Goal: Contribute content: Add original content to the website for others to see

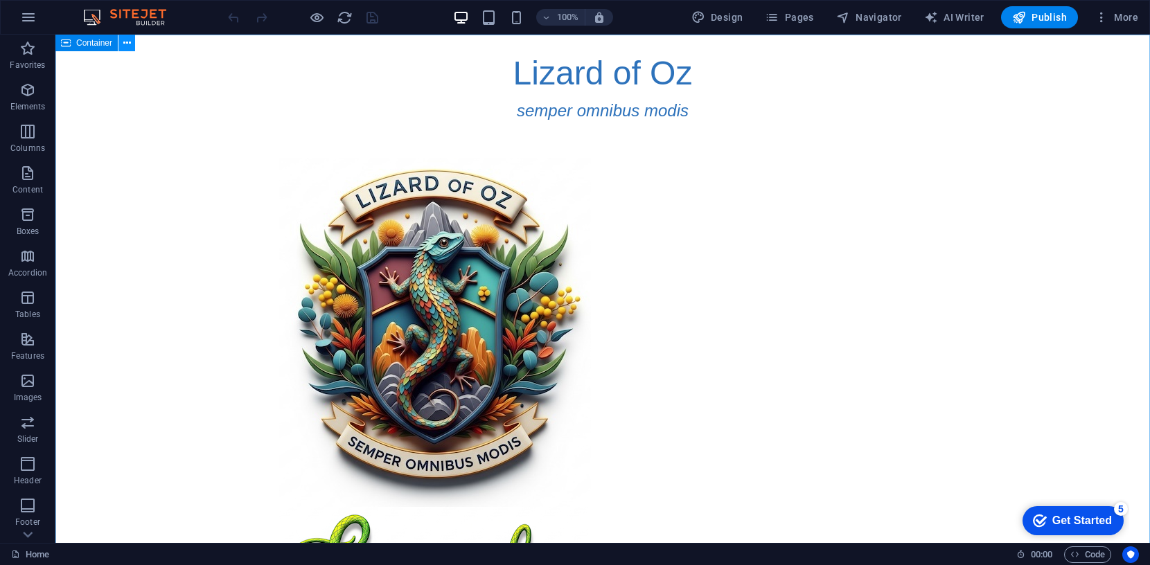
click at [127, 43] on icon at bounding box center [127, 43] width 8 height 15
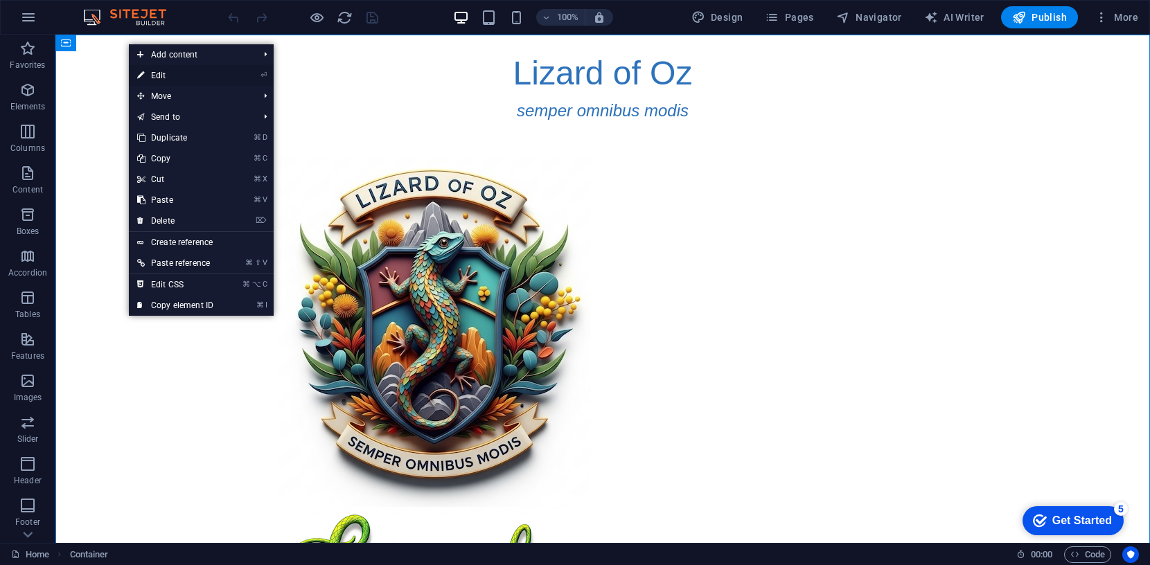
click at [163, 74] on link "⏎ Edit" at bounding box center [175, 75] width 93 height 21
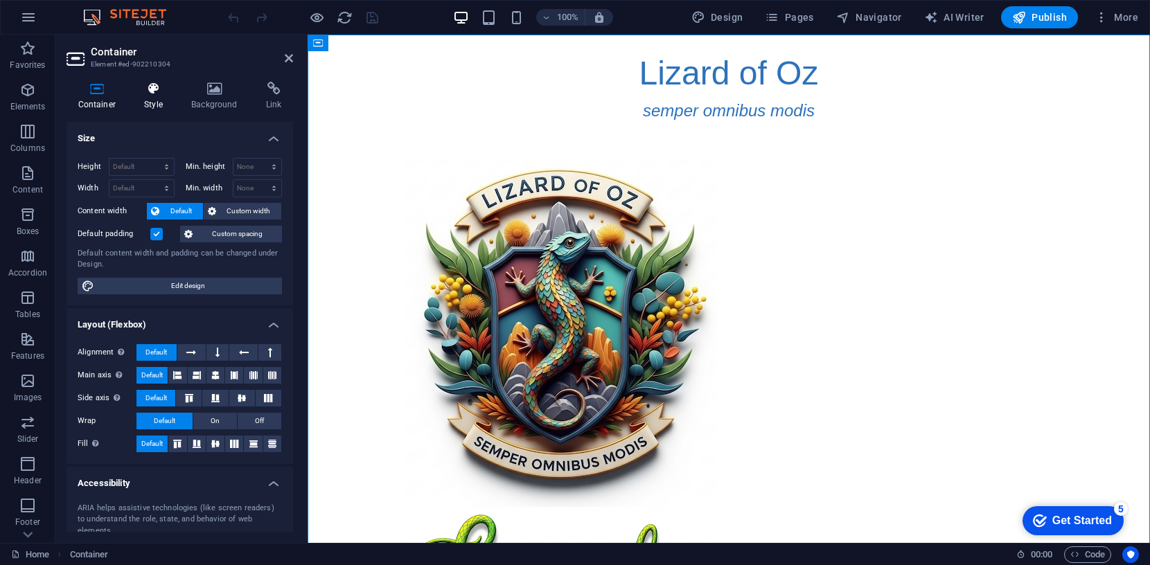
click at [152, 90] on icon at bounding box center [154, 89] width 42 height 14
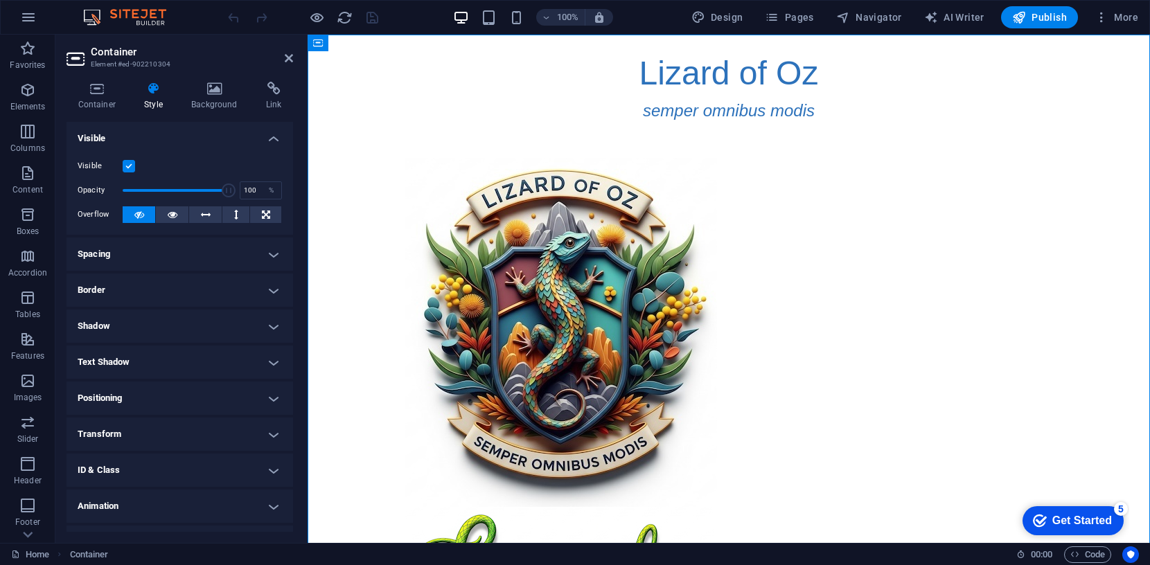
click at [268, 256] on h4 "Spacing" at bounding box center [179, 254] width 226 height 33
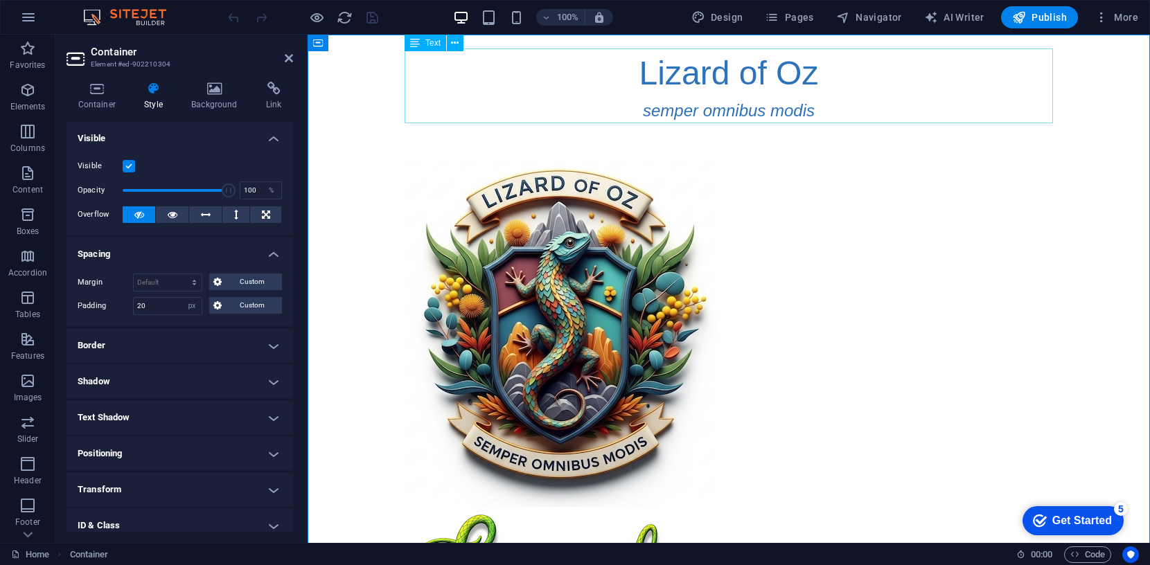
click at [676, 77] on div "Lizard of Oz semper omnibus modis" at bounding box center [728, 85] width 648 height 75
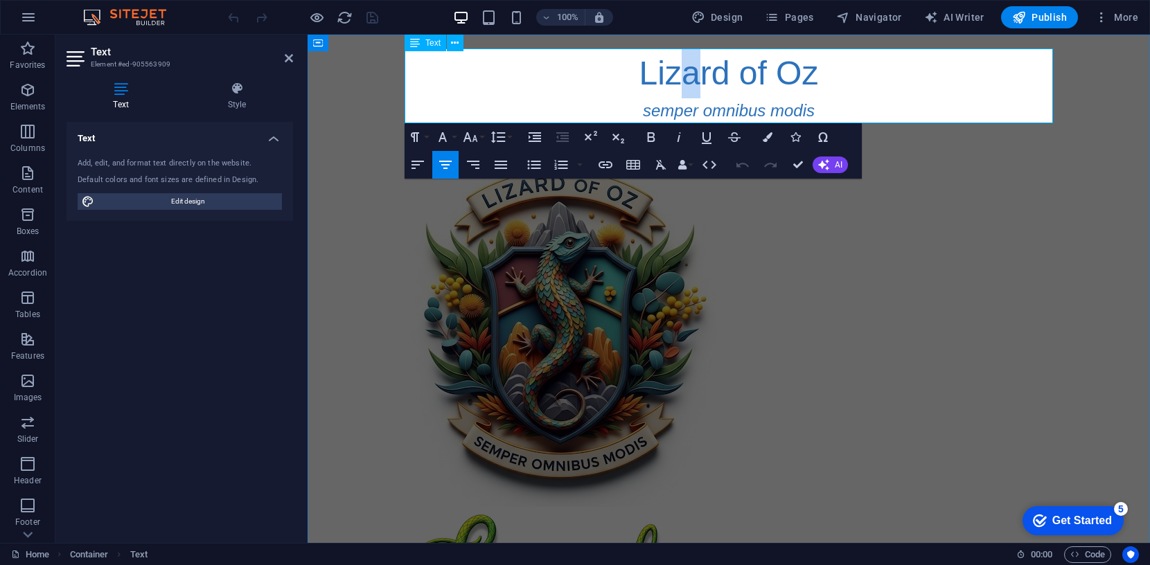
drag, startPoint x: 688, startPoint y: 73, endPoint x: 704, endPoint y: 74, distance: 15.9
click at [704, 74] on span "Lizard of Oz" at bounding box center [728, 73] width 179 height 37
click at [764, 134] on icon "button" at bounding box center [768, 137] width 10 height 10
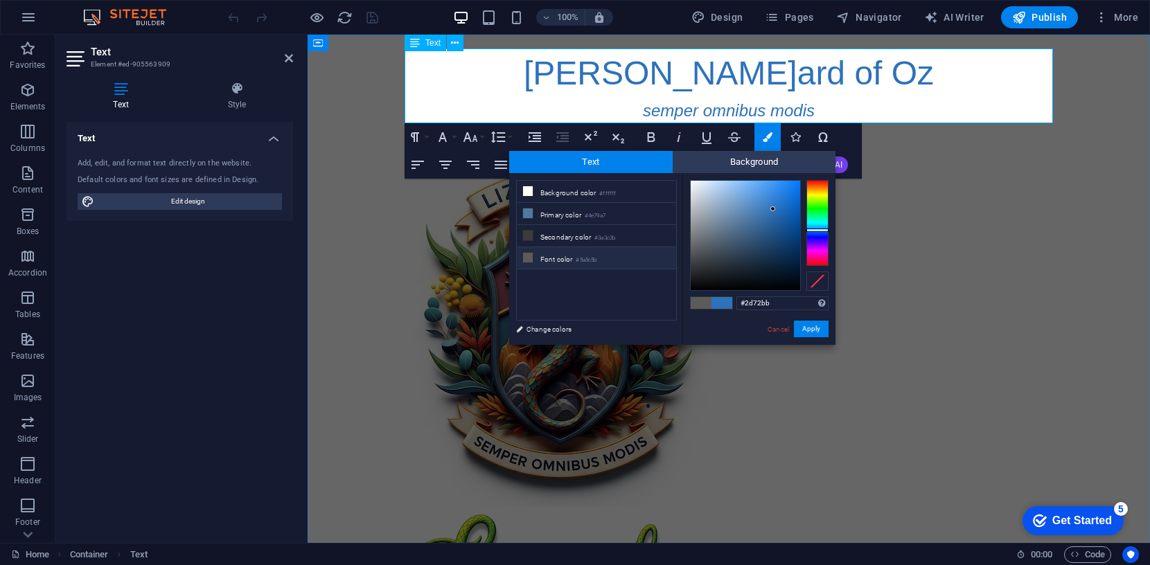
click at [808, 71] on span "Liz a rd of Oz" at bounding box center [729, 73] width 410 height 37
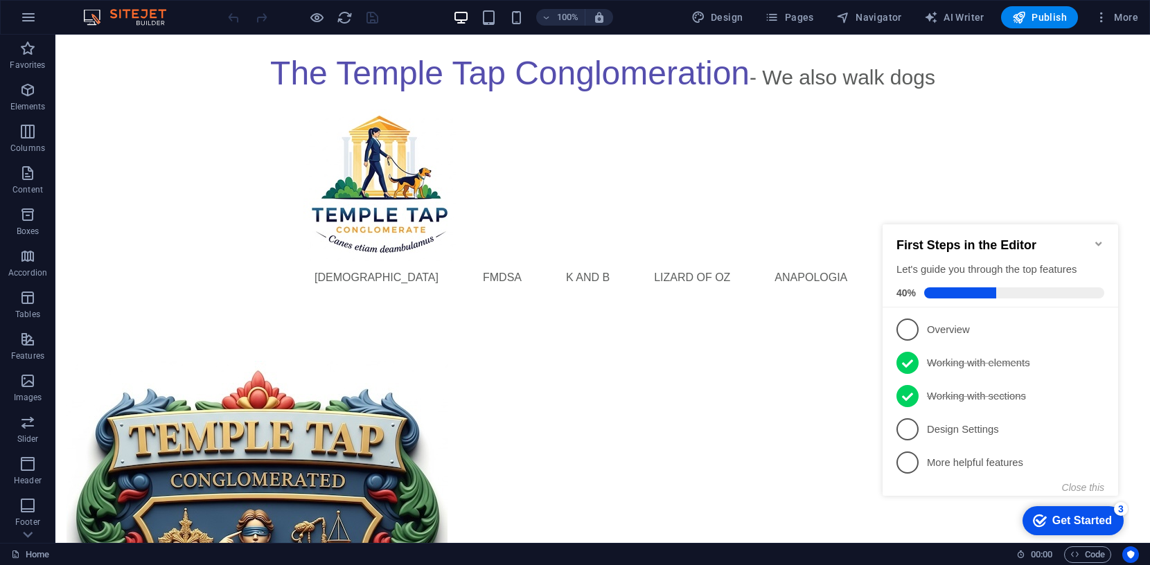
click at [1093, 238] on icon "Minimize checklist" at bounding box center [1098, 243] width 11 height 11
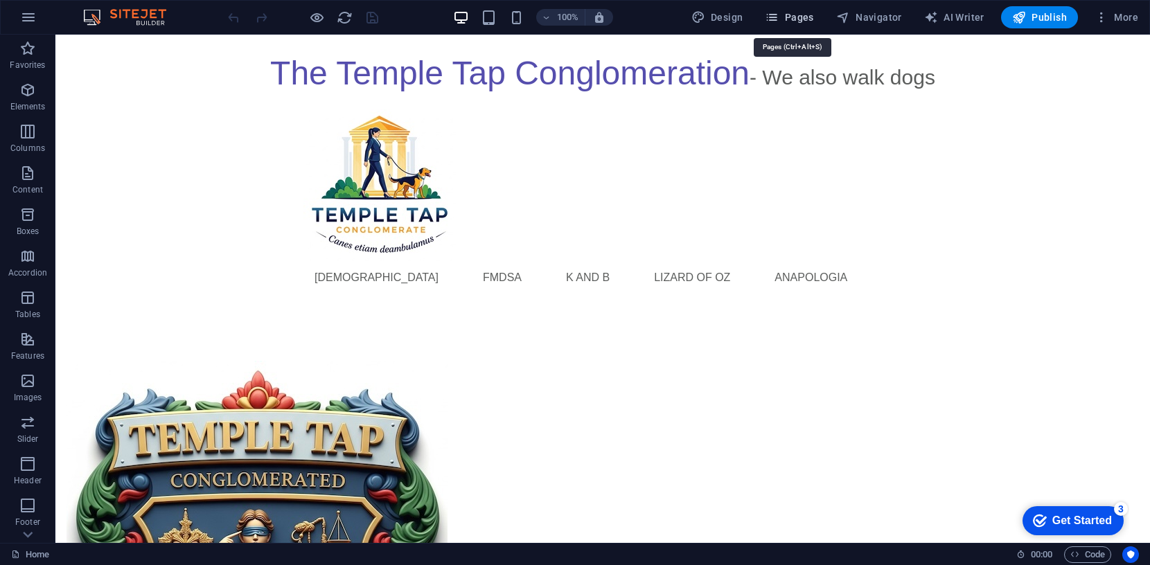
click at [785, 14] on span "Pages" at bounding box center [789, 17] width 48 height 14
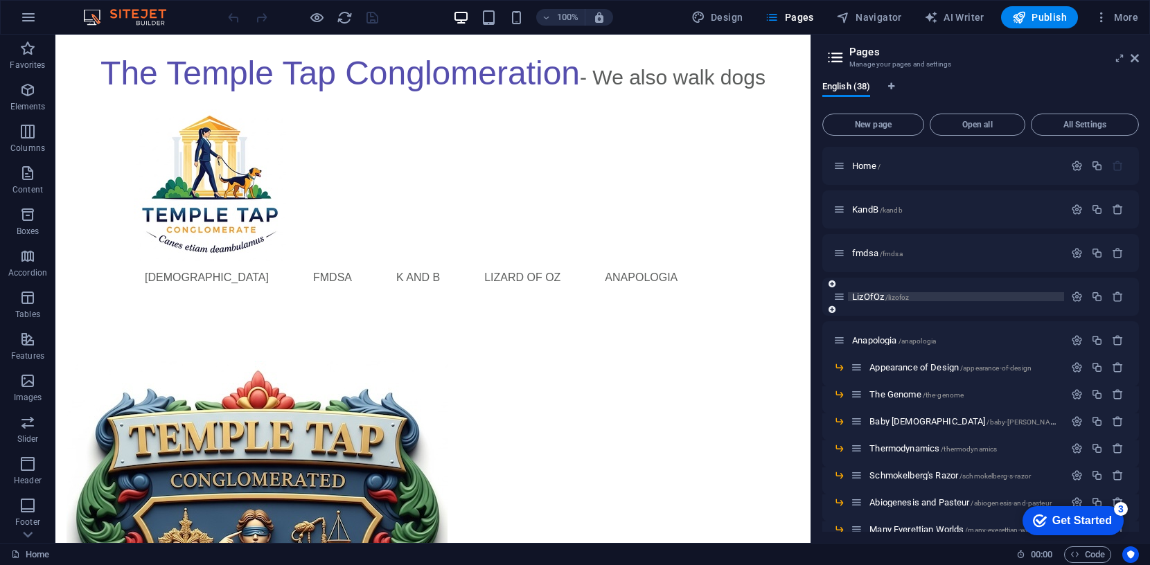
click at [875, 299] on span "LizOfOz /lizofoz" at bounding box center [880, 297] width 57 height 10
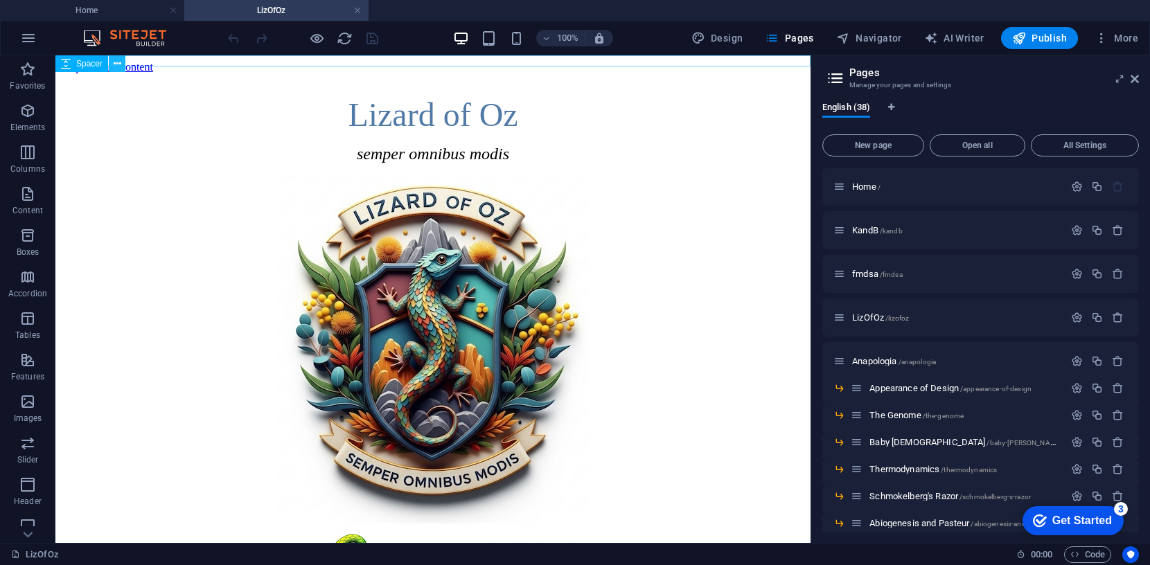
click at [114, 60] on icon at bounding box center [118, 64] width 8 height 15
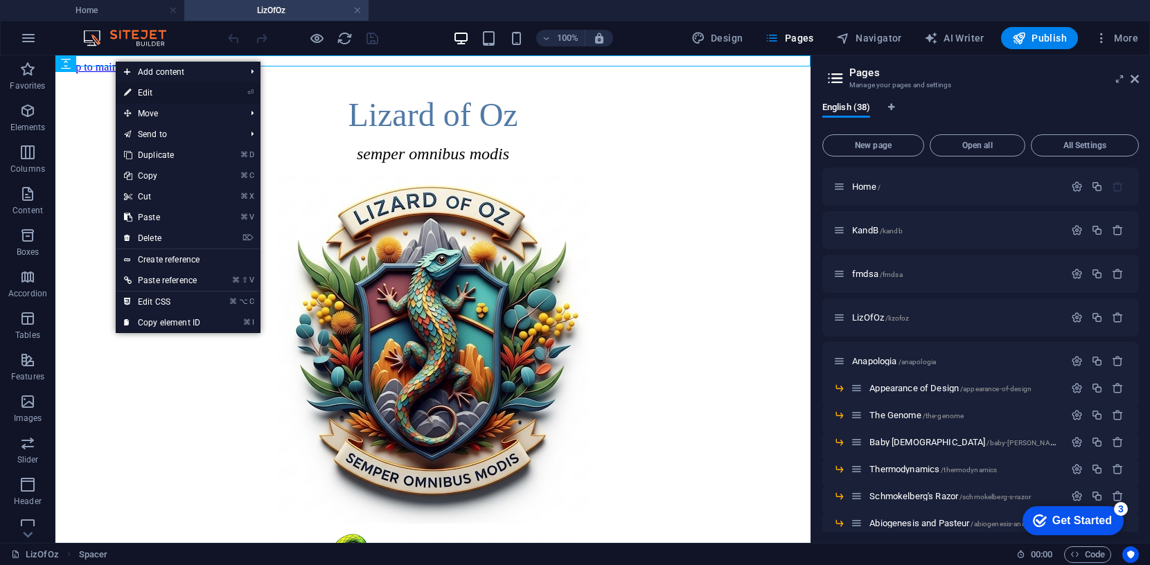
click at [135, 91] on link "⏎ Edit" at bounding box center [162, 92] width 93 height 21
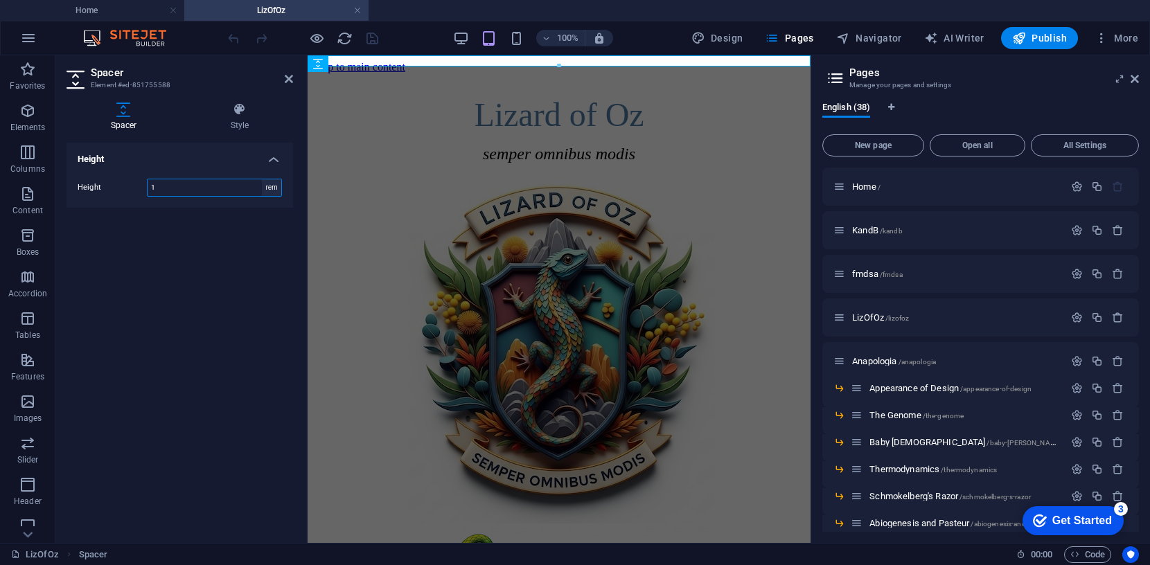
click at [268, 187] on select "px rem vh vw" at bounding box center [271, 187] width 19 height 17
select select "px"
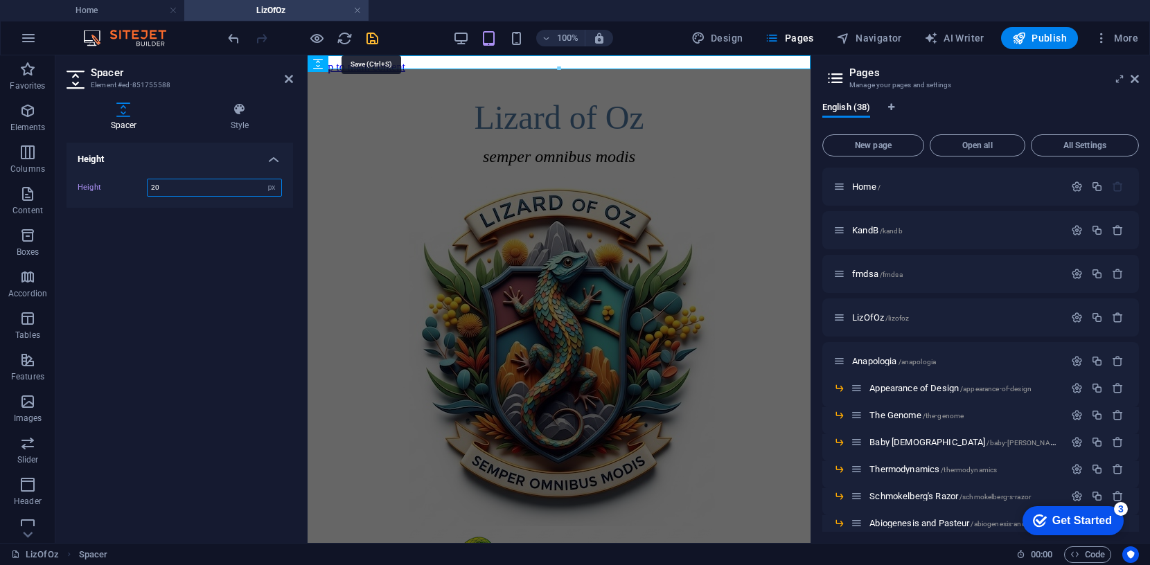
type input "20"
click at [367, 34] on icon "save" at bounding box center [372, 38] width 16 height 16
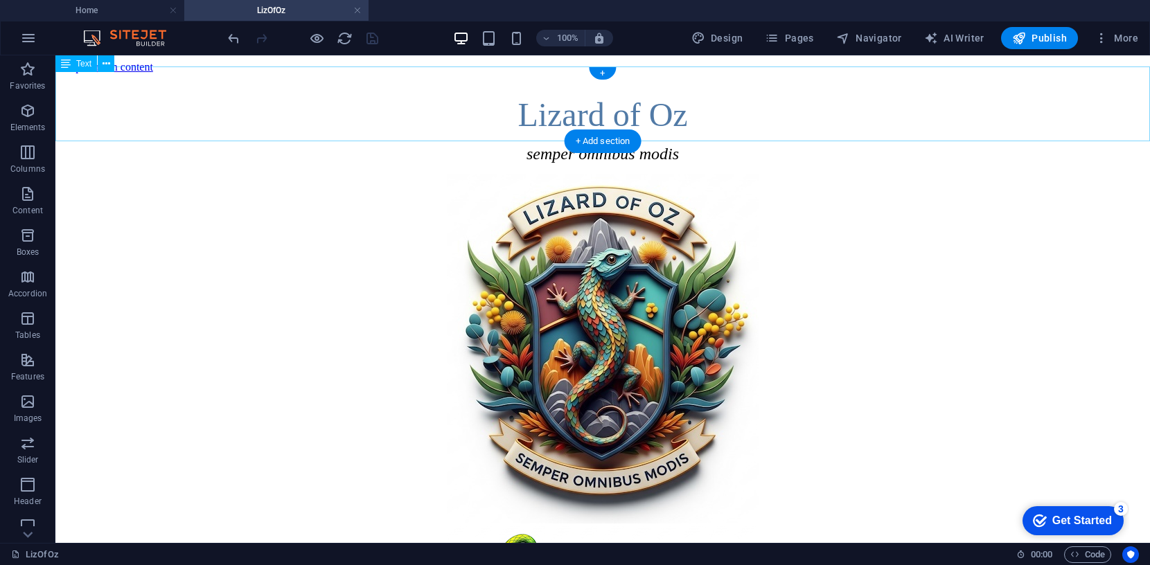
click at [632, 96] on div "Lizard of Oz semper omnibus modis" at bounding box center [602, 130] width 1083 height 68
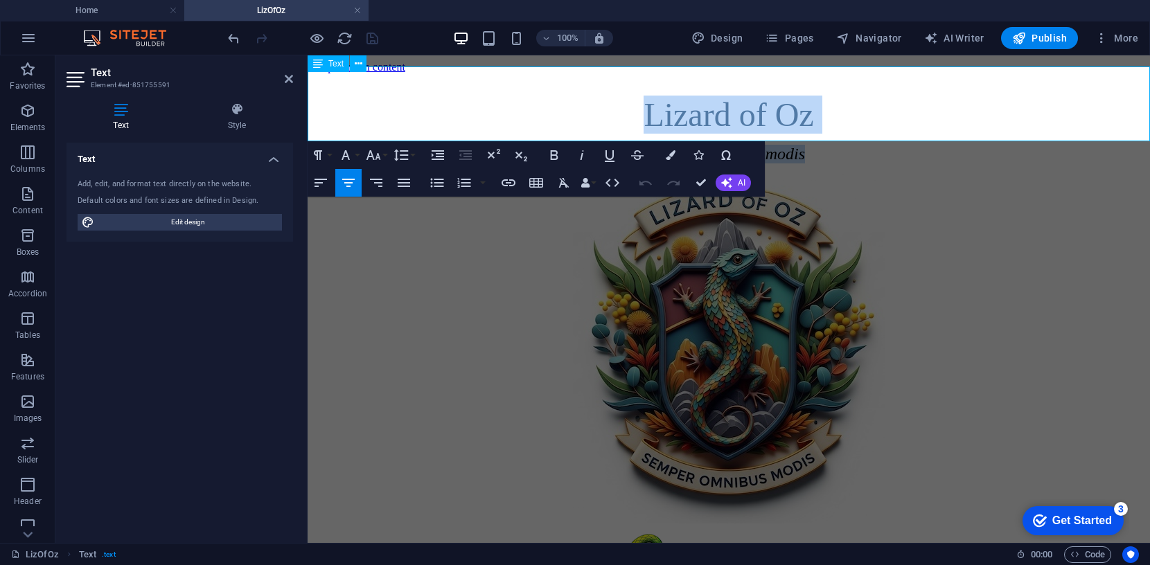
drag, startPoint x: 637, startPoint y: 91, endPoint x: 817, endPoint y: 132, distance: 184.0
click at [817, 132] on div "Lizard of Oz semper omnibus modis" at bounding box center [728, 130] width 831 height 68
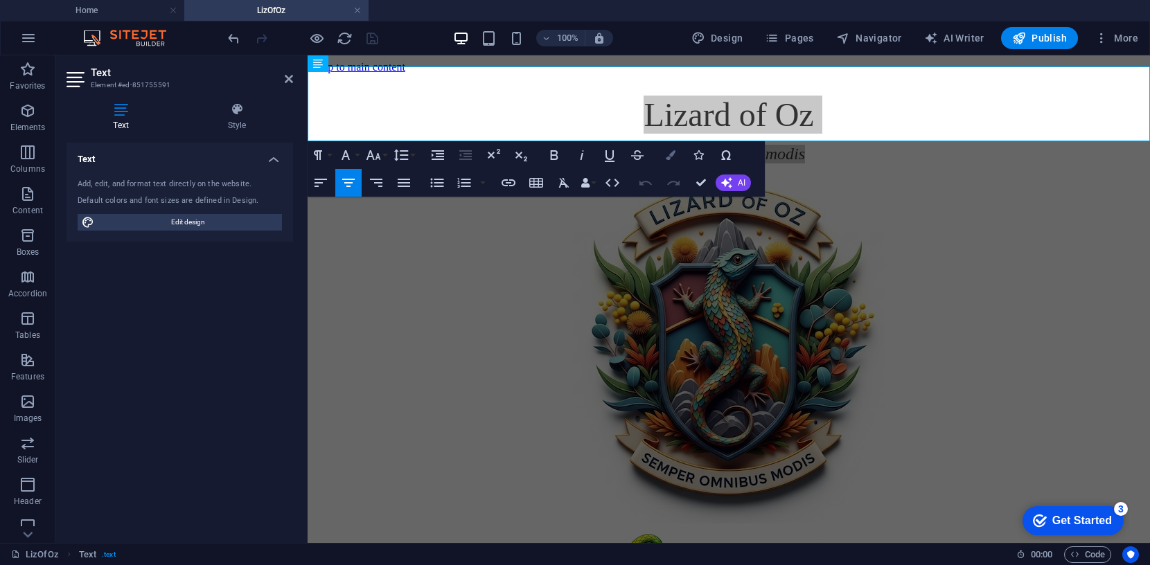
click at [666, 154] on icon "button" at bounding box center [671, 155] width 10 height 10
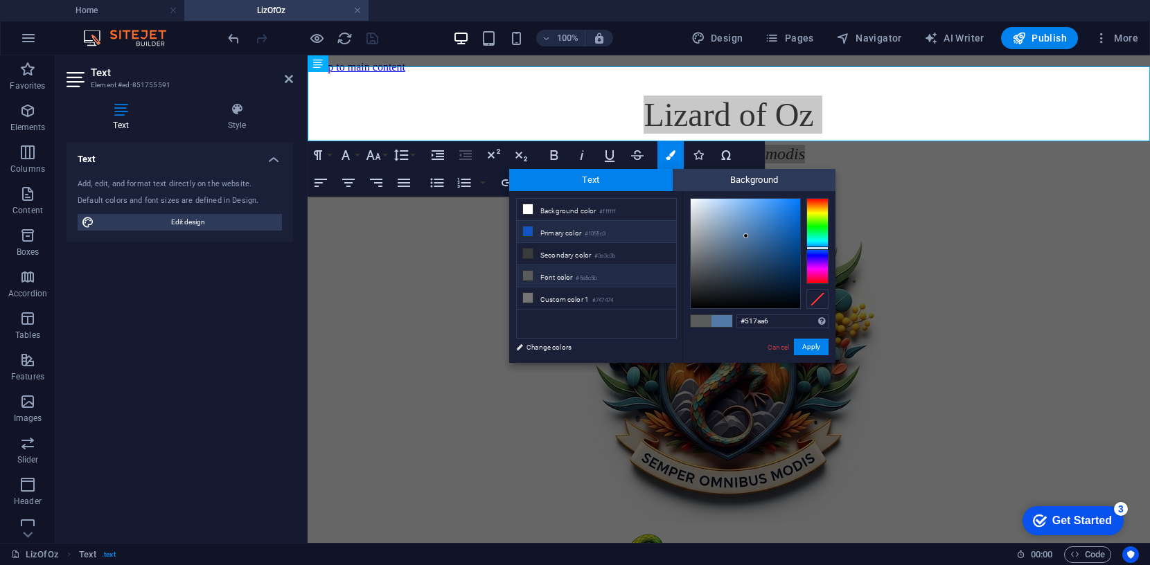
click at [528, 233] on icon at bounding box center [528, 231] width 10 height 10
type input "#1055c3"
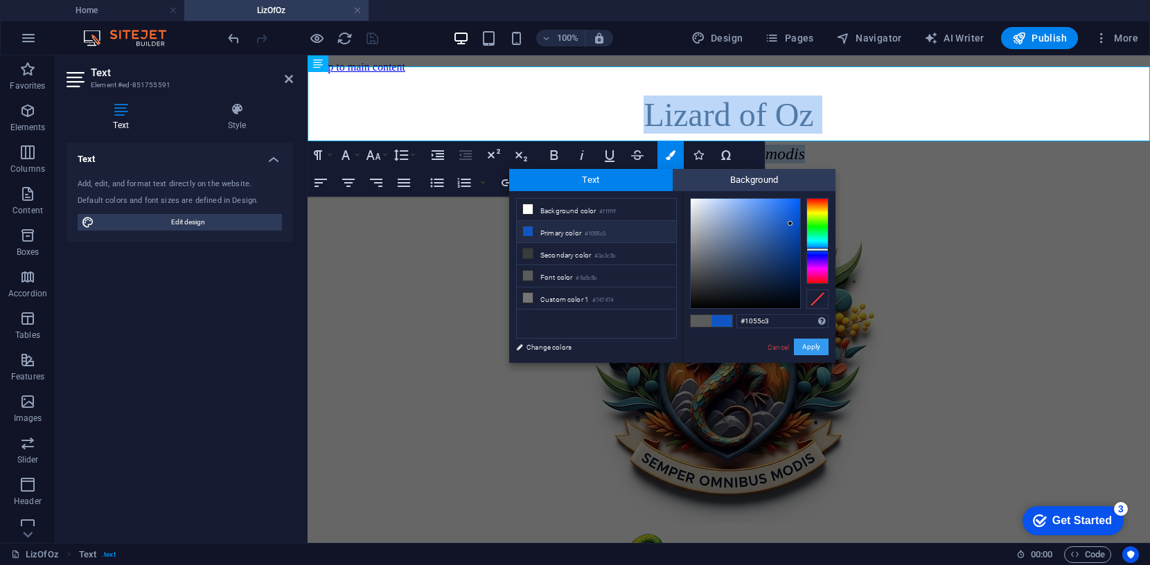
click at [812, 346] on button "Apply" at bounding box center [811, 347] width 35 height 17
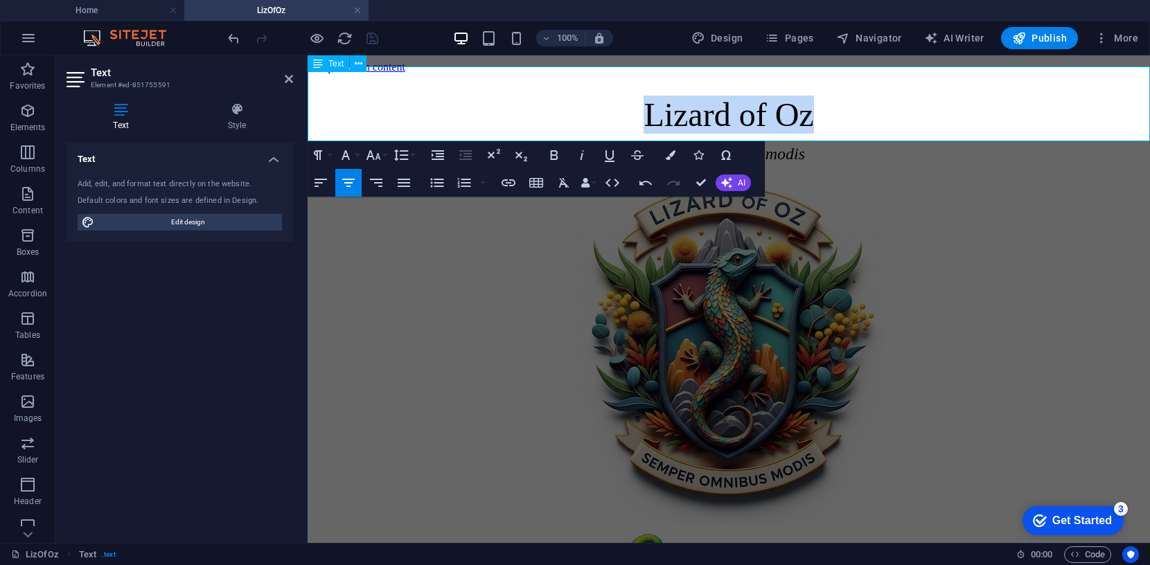
click at [575, 96] on p "Lizard of Oz" at bounding box center [728, 115] width 831 height 38
drag, startPoint x: 642, startPoint y: 92, endPoint x: 814, endPoint y: 129, distance: 175.6
click at [814, 129] on div "Lizard of Oz semper omnibus modis" at bounding box center [728, 130] width 831 height 68
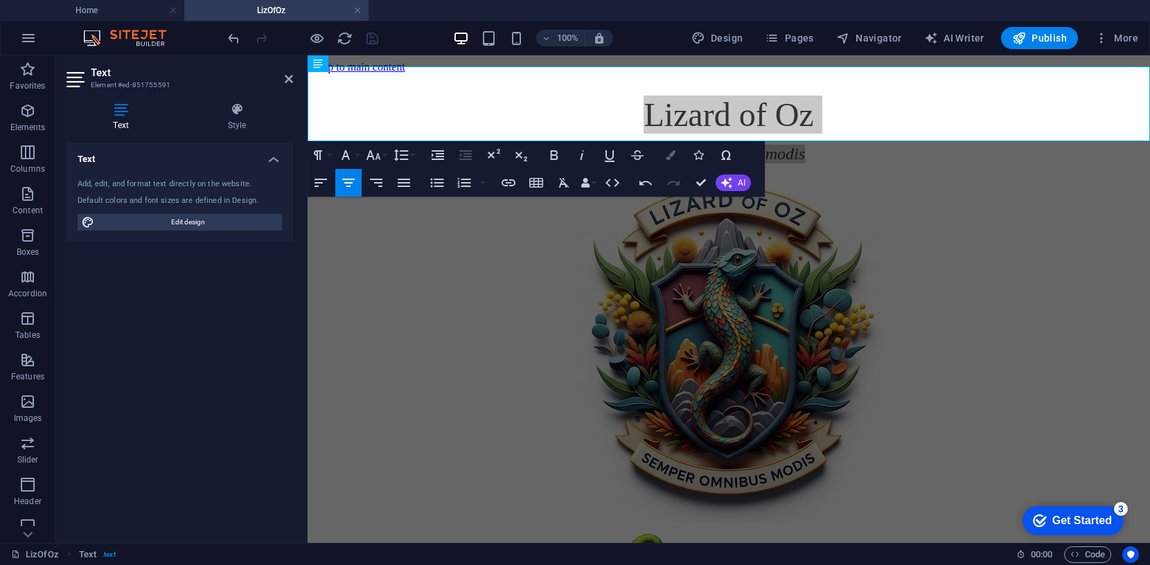
click at [666, 153] on icon "button" at bounding box center [671, 155] width 10 height 10
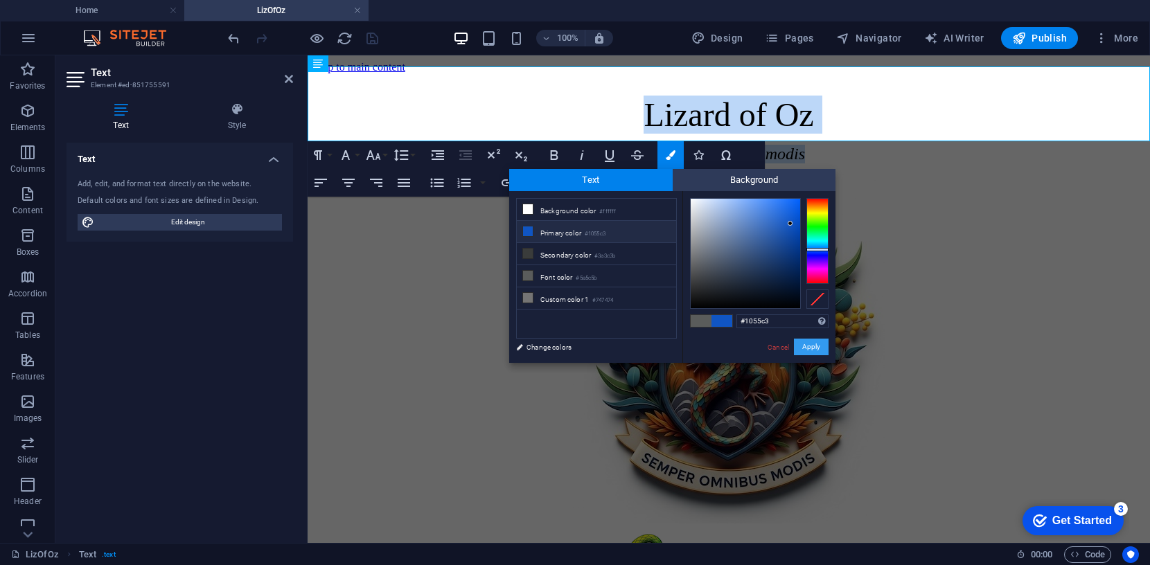
click at [819, 349] on button "Apply" at bounding box center [811, 347] width 35 height 17
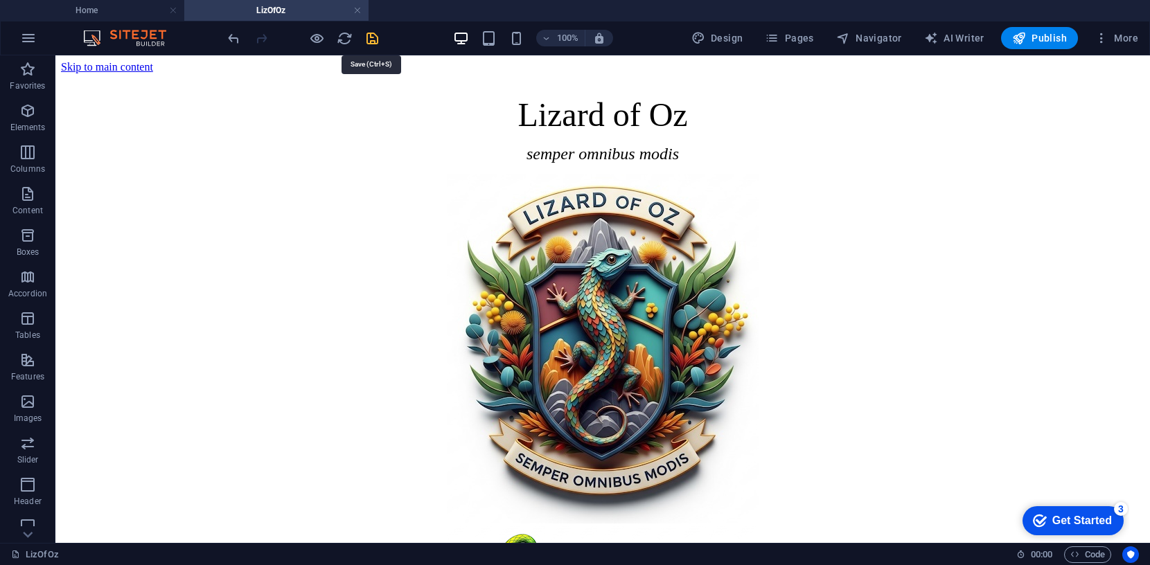
click at [371, 39] on icon "save" at bounding box center [372, 38] width 16 height 16
click at [1044, 39] on span "Publish" at bounding box center [1039, 38] width 55 height 14
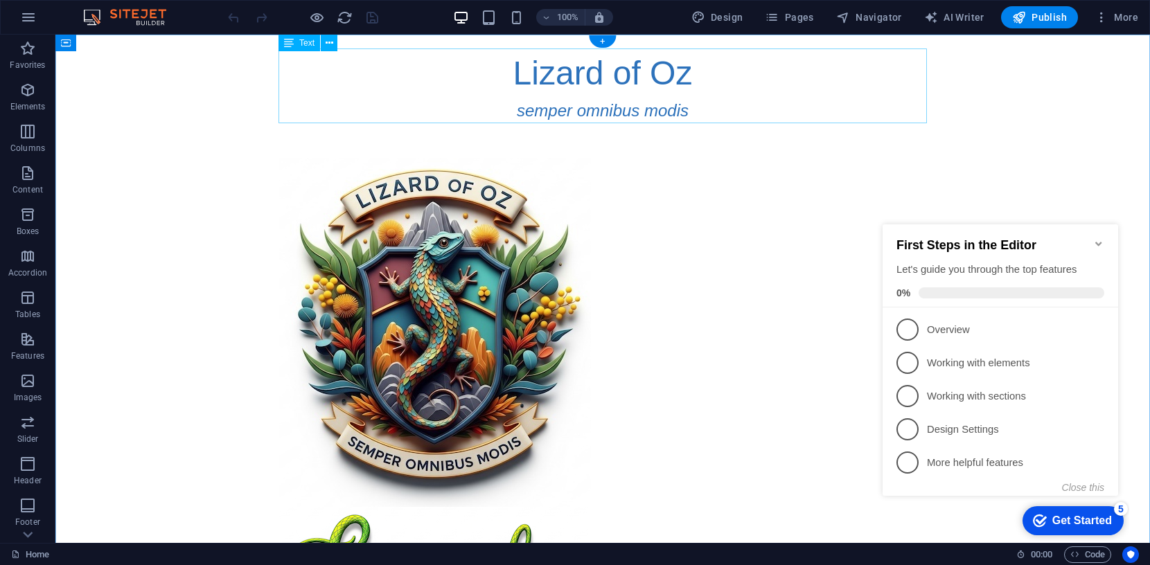
click at [644, 114] on div "Lizard of Oz semper omnibus modis" at bounding box center [602, 85] width 648 height 75
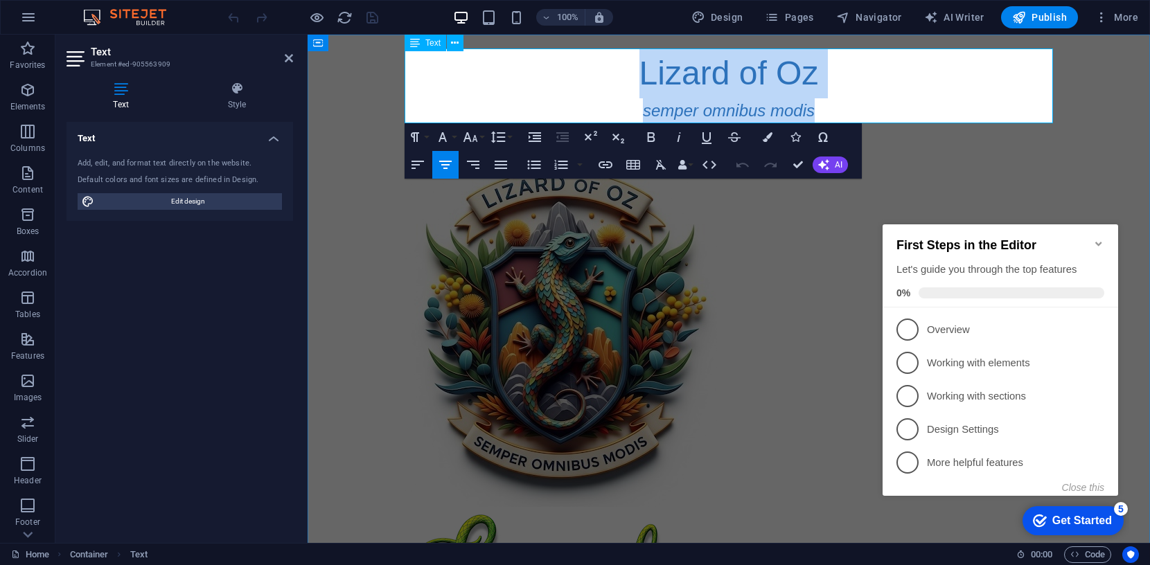
drag, startPoint x: 641, startPoint y: 73, endPoint x: 827, endPoint y: 110, distance: 189.9
click at [827, 110] on div "Lizard of Oz semper omnibus modis" at bounding box center [728, 85] width 648 height 75
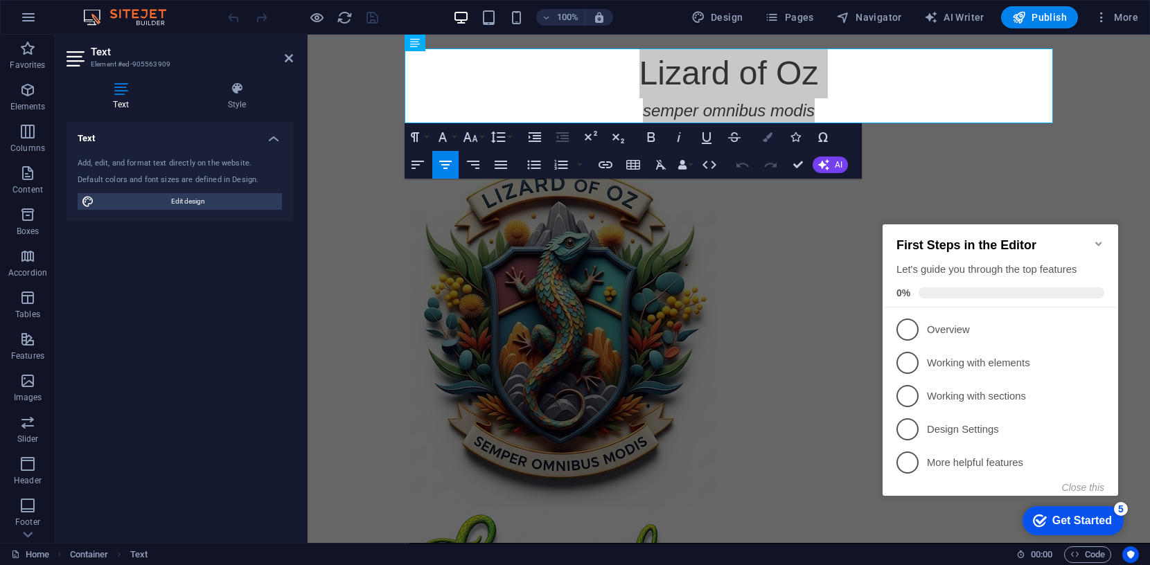
click at [770, 137] on icon "button" at bounding box center [768, 137] width 10 height 10
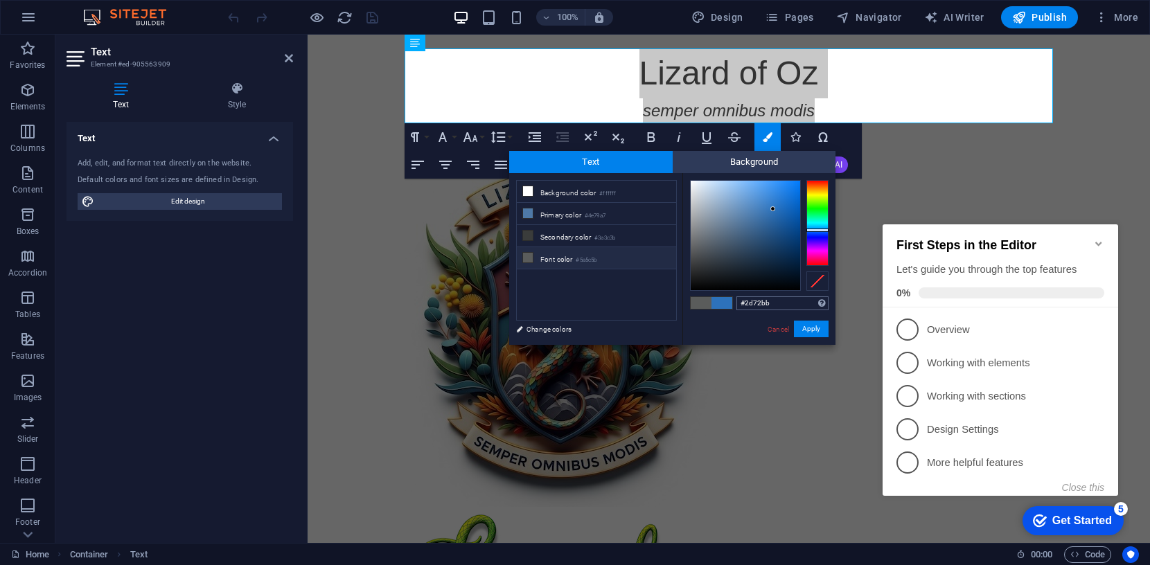
drag, startPoint x: 769, startPoint y: 304, endPoint x: 744, endPoint y: 302, distance: 25.7
click at [744, 302] on input "#2d72bb" at bounding box center [782, 303] width 92 height 14
type input "#1055c3"
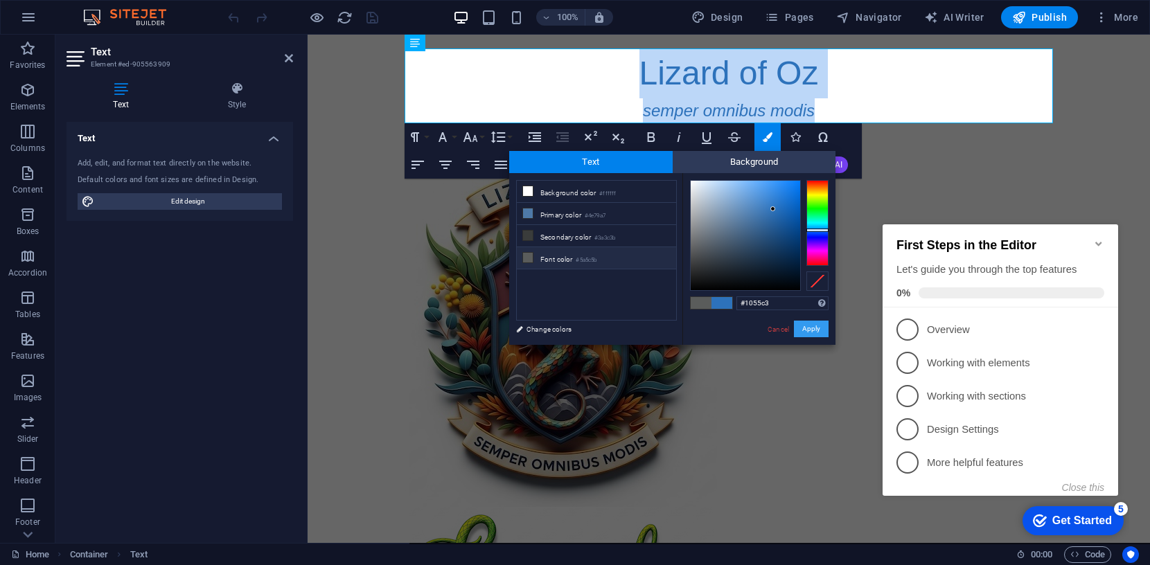
click at [816, 326] on button "Apply" at bounding box center [811, 329] width 35 height 17
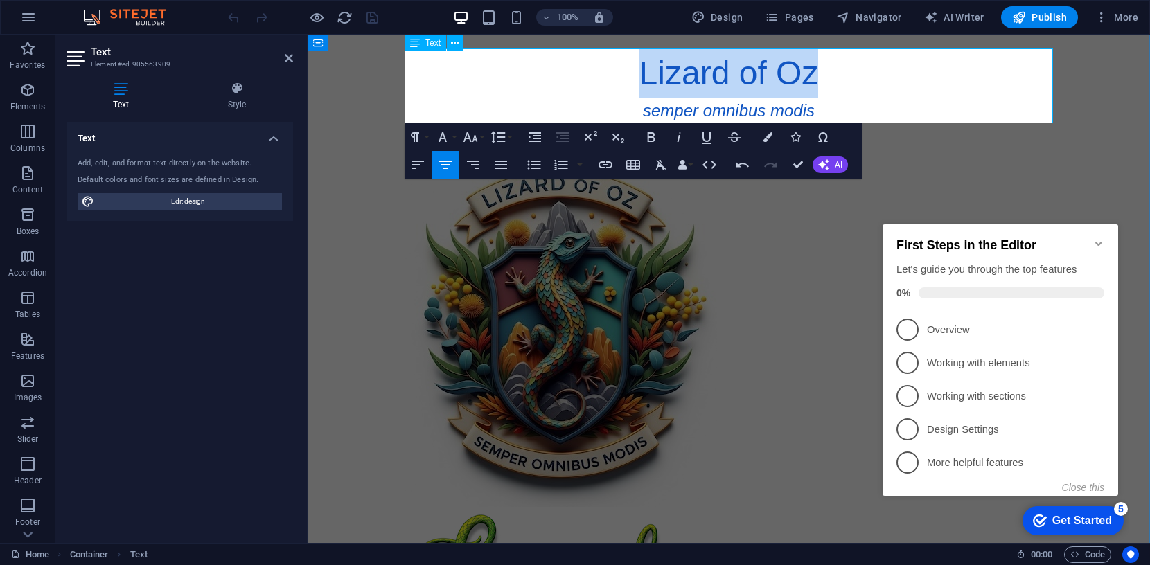
click at [632, 84] on p "Lizard of Oz" at bounding box center [728, 73] width 648 height 50
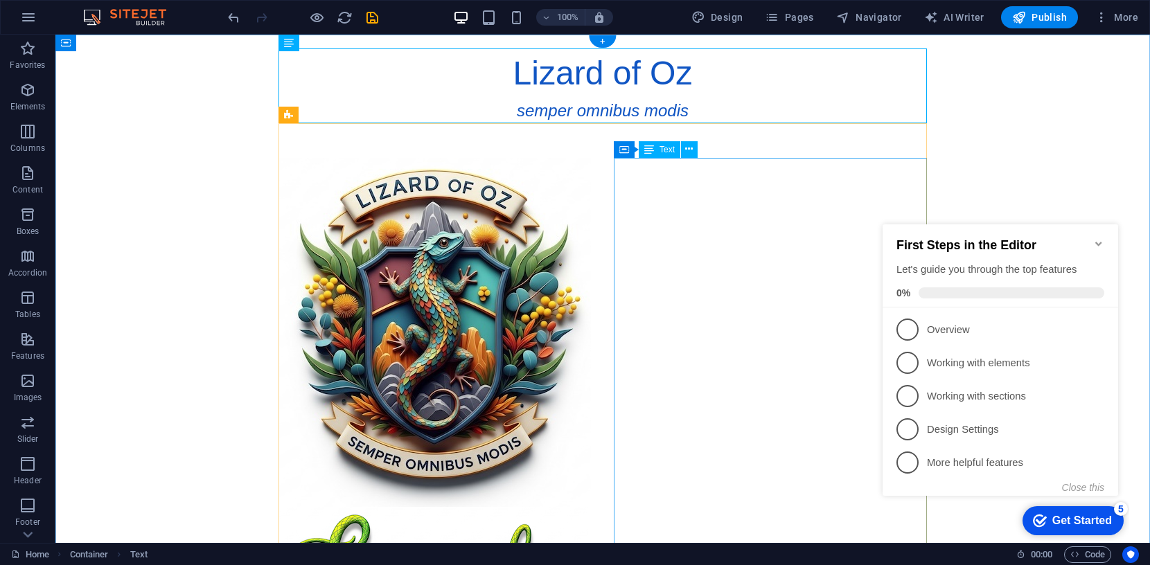
scroll to position [1, 0]
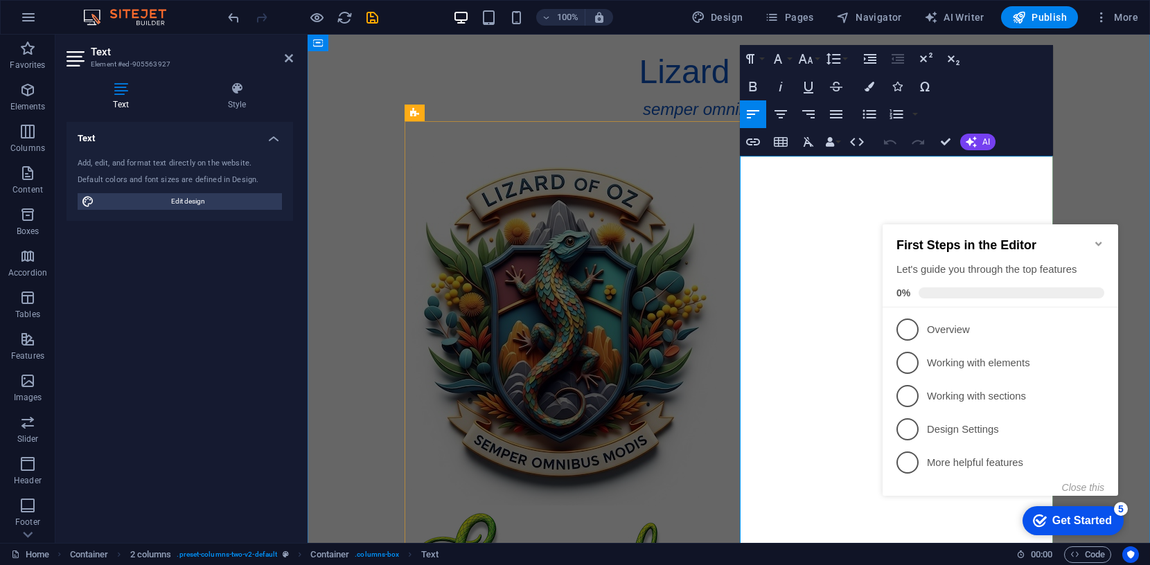
drag, startPoint x: 827, startPoint y: 172, endPoint x: 741, endPoint y: 172, distance: 85.9
click at [871, 88] on icon "button" at bounding box center [869, 87] width 10 height 10
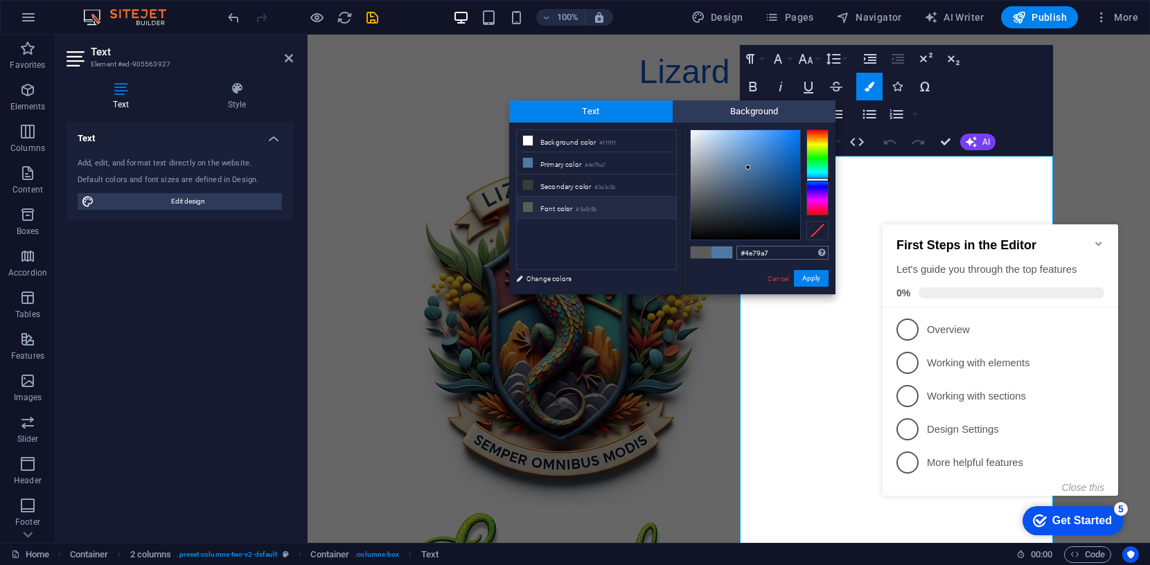
drag, startPoint x: 746, startPoint y: 256, endPoint x: 778, endPoint y: 256, distance: 32.6
click at [778, 256] on input "#4e79a7" at bounding box center [782, 253] width 92 height 14
drag, startPoint x: 745, startPoint y: 254, endPoint x: 776, endPoint y: 256, distance: 31.9
click at [776, 256] on input "#4e79a7" at bounding box center [782, 253] width 92 height 14
click at [815, 277] on button "Apply" at bounding box center [811, 278] width 35 height 17
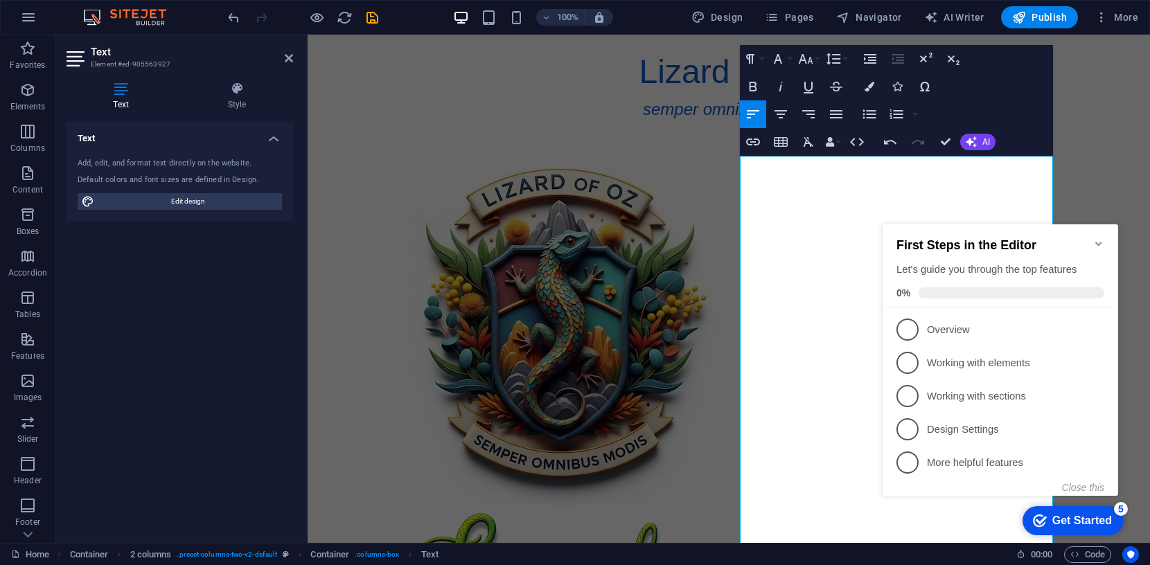
click at [1096, 242] on icon "Minimize checklist" at bounding box center [1098, 244] width 6 height 4
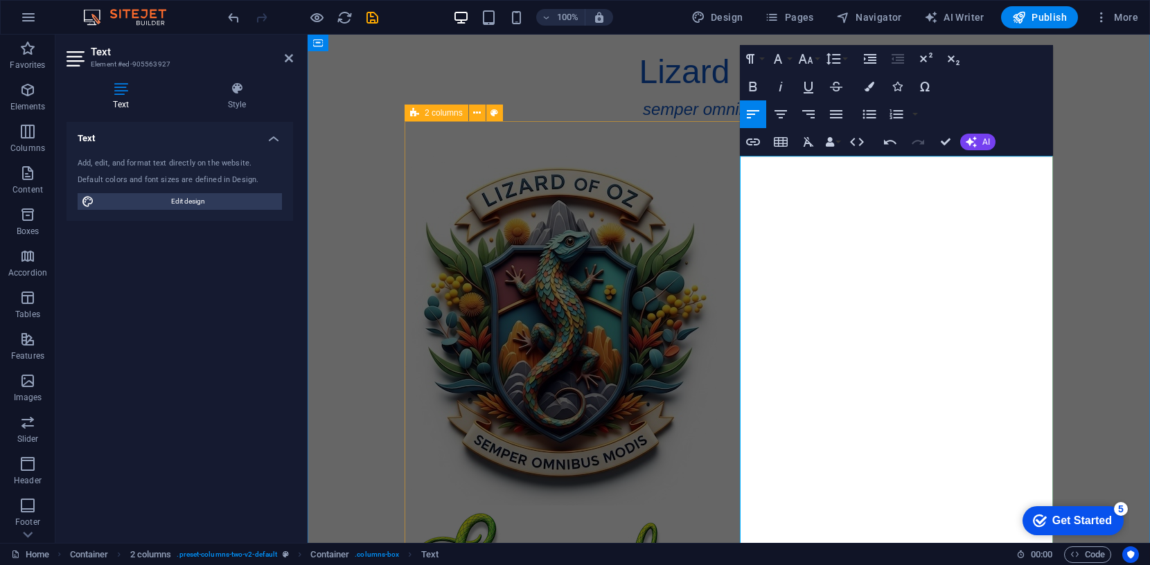
drag, startPoint x: 799, startPoint y: 174, endPoint x: 732, endPoint y: 172, distance: 66.5
click at [230, 17] on icon "undo" at bounding box center [234, 18] width 16 height 16
click at [229, 13] on icon "undo" at bounding box center [234, 18] width 16 height 16
drag, startPoint x: 797, startPoint y: 177, endPoint x: 741, endPoint y: 176, distance: 56.1
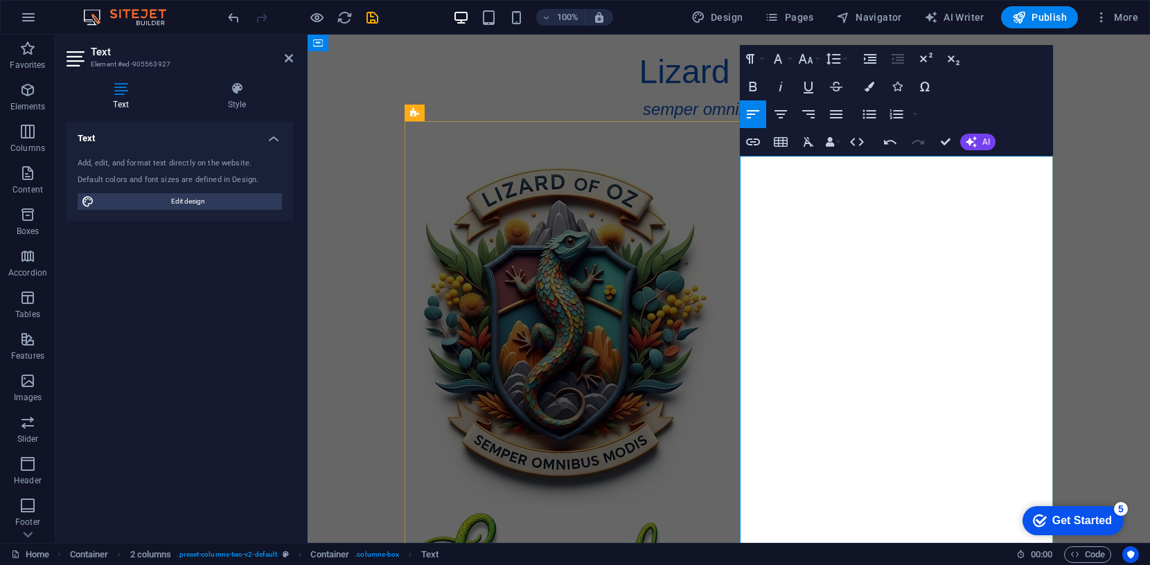
click at [803, 61] on icon "button" at bounding box center [805, 59] width 17 height 17
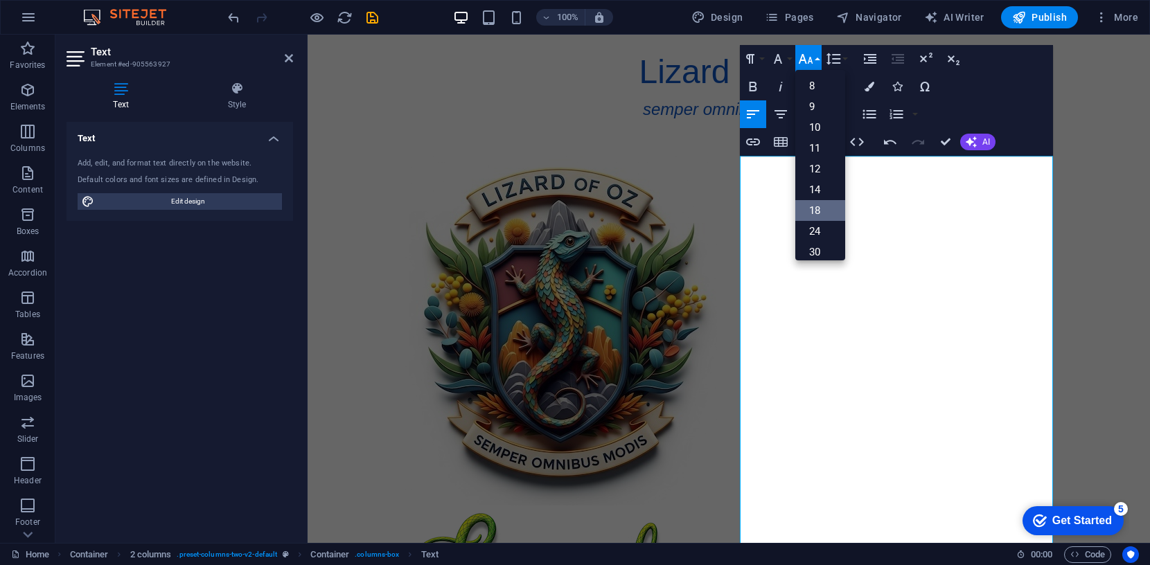
click at [819, 211] on link "18" at bounding box center [820, 210] width 50 height 21
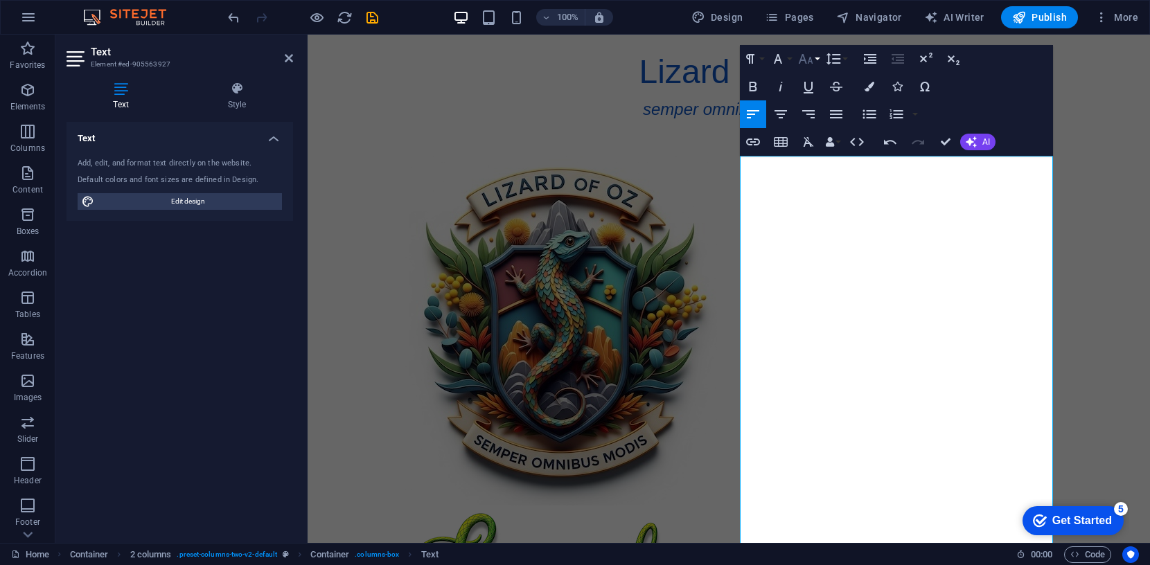
click at [808, 55] on icon "button" at bounding box center [805, 59] width 17 height 17
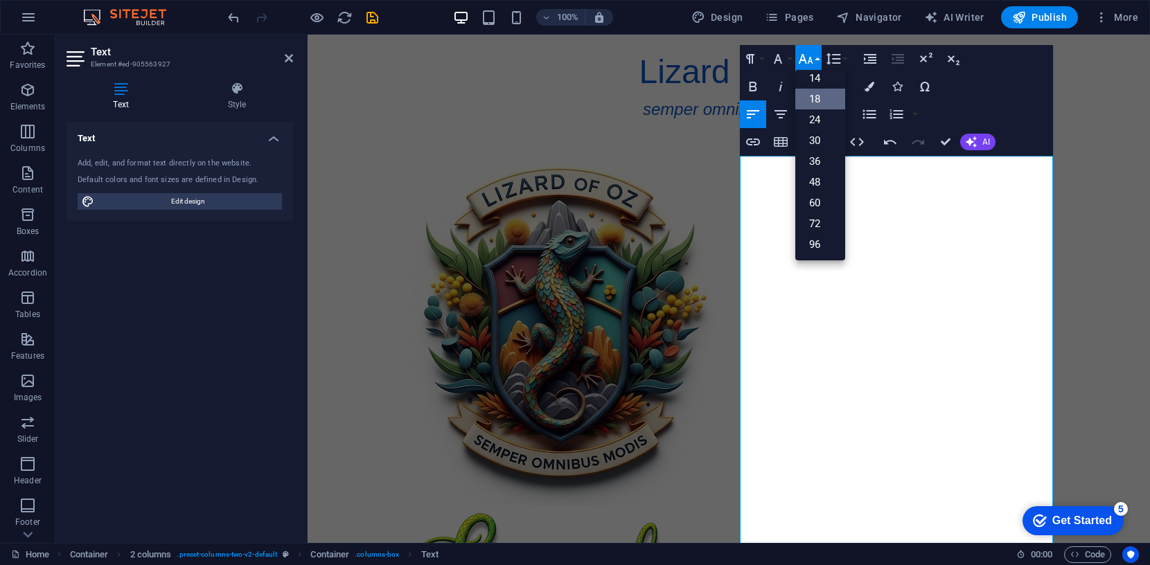
scroll to position [111, 0]
click at [821, 117] on link "24" at bounding box center [820, 120] width 50 height 21
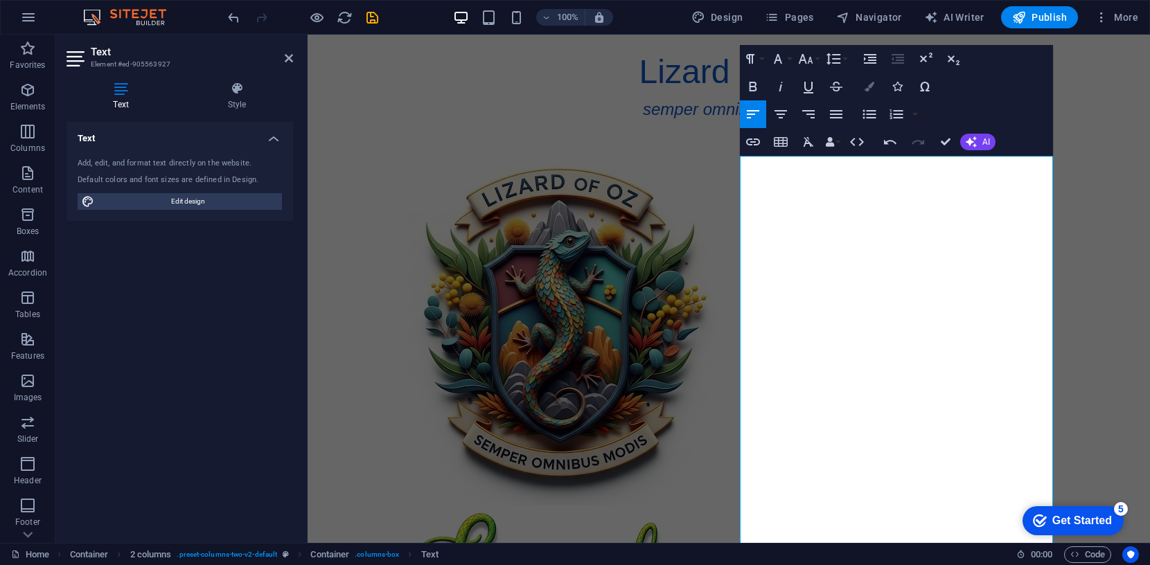
click at [871, 88] on icon "button" at bounding box center [869, 87] width 10 height 10
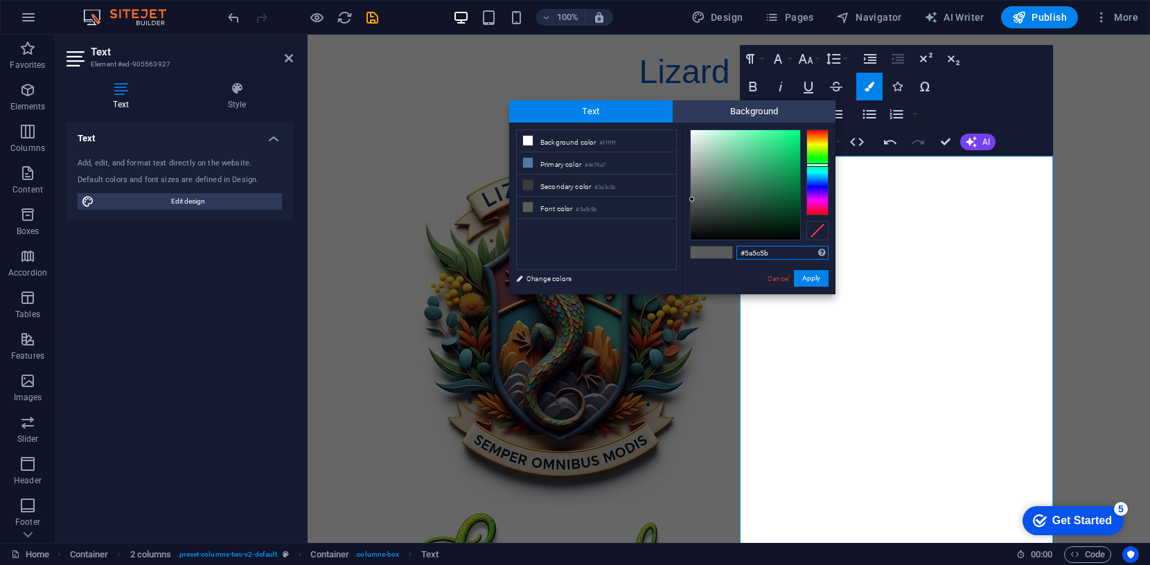
drag, startPoint x: 746, startPoint y: 258, endPoint x: 774, endPoint y: 258, distance: 28.4
click at [774, 258] on input "#5a5c5b" at bounding box center [782, 253] width 92 height 14
type input "#1055c3"
click at [812, 279] on button "Apply" at bounding box center [811, 278] width 35 height 17
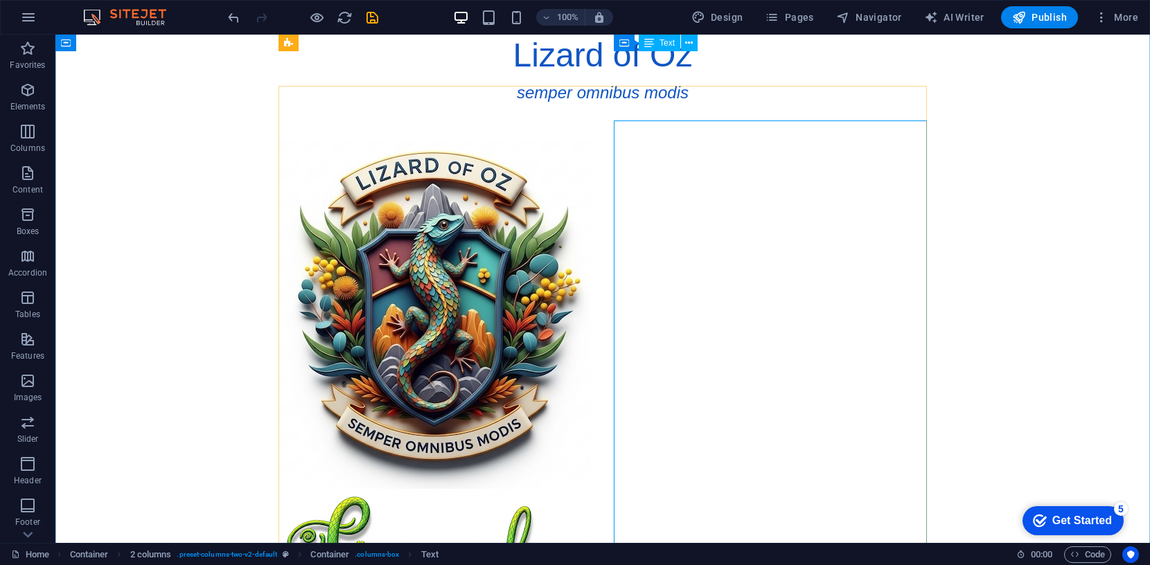
scroll to position [0, 0]
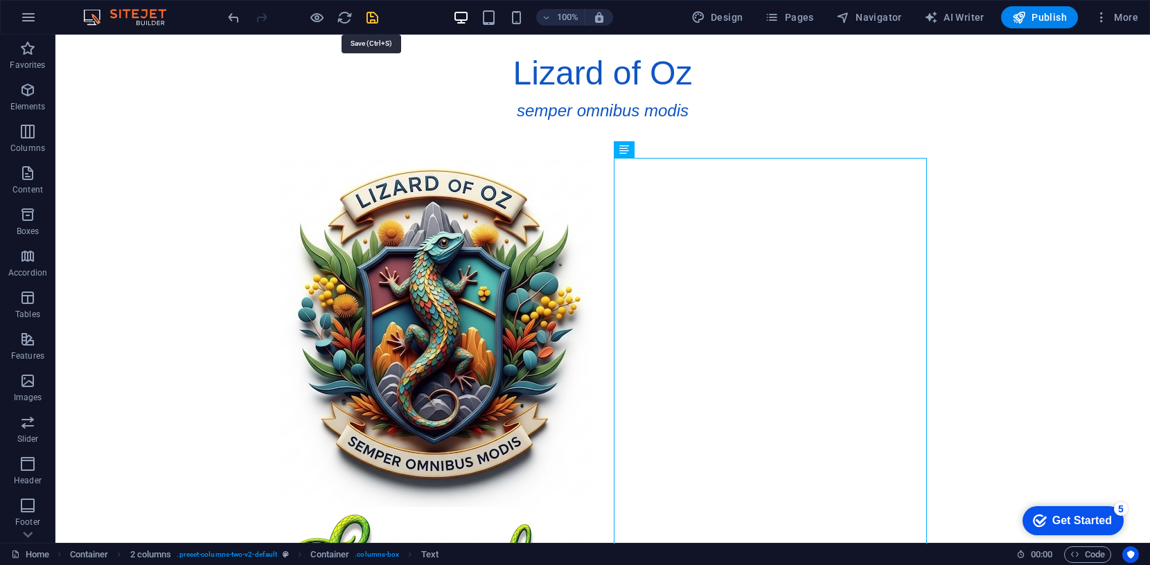
click at [366, 13] on icon "save" at bounding box center [372, 18] width 16 height 16
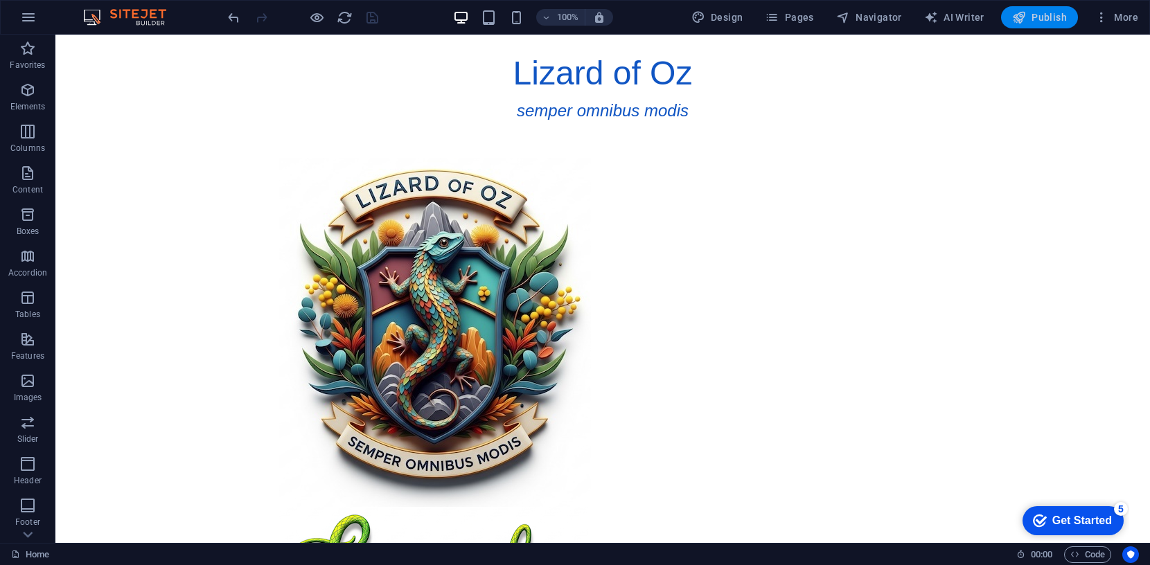
click at [1051, 8] on button "Publish" at bounding box center [1039, 17] width 77 height 22
